Goal: Find specific page/section

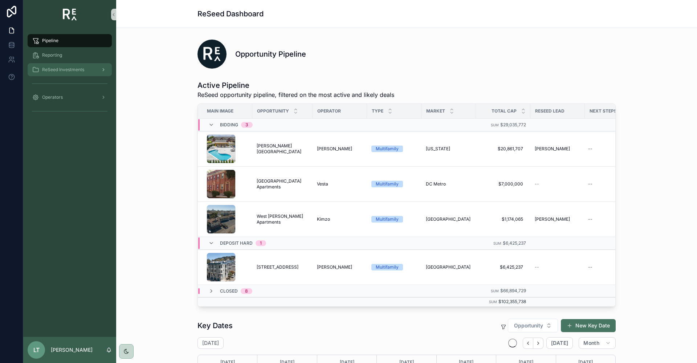
click at [52, 68] on span "ReSeed Investments" at bounding box center [63, 70] width 42 height 6
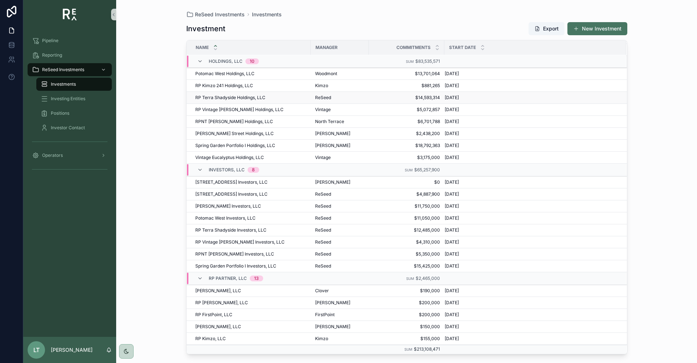
scroll to position [73, 0]
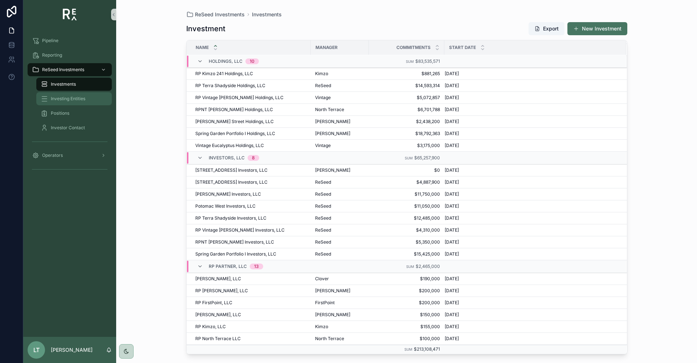
click at [72, 100] on span "Investing Entities" at bounding box center [68, 99] width 35 height 6
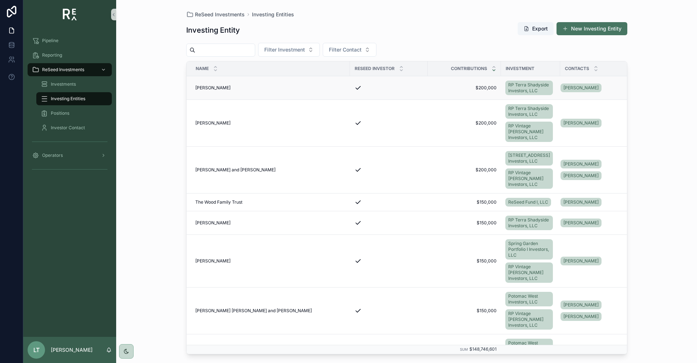
scroll to position [1925, 0]
